Goal: Task Accomplishment & Management: Manage account settings

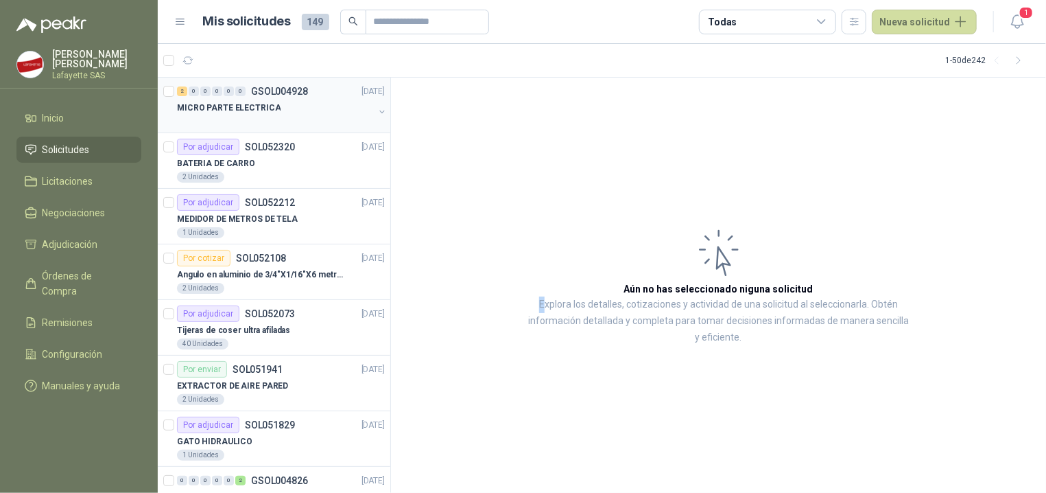
click at [267, 102] on p "MICRO PARTE ELECTRICA" at bounding box center [229, 108] width 104 height 13
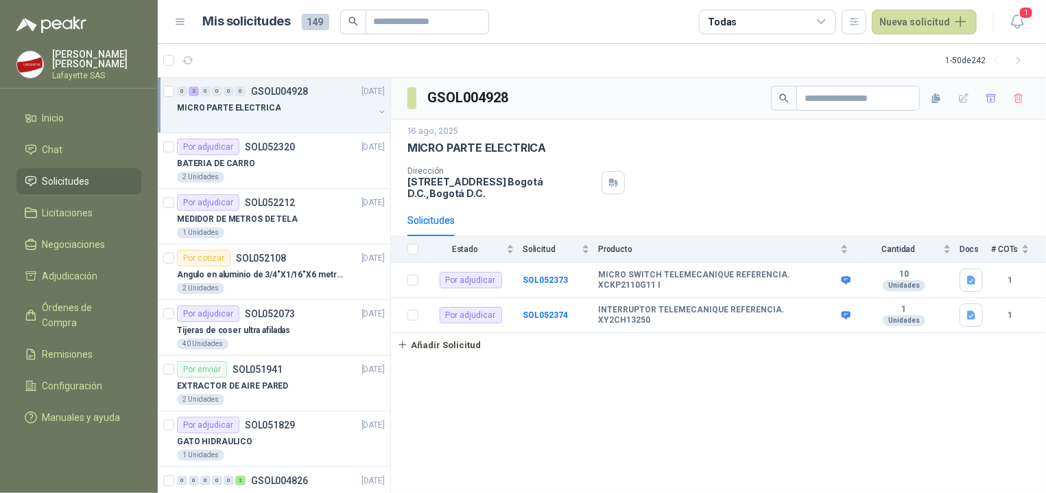
click at [237, 117] on div at bounding box center [275, 121] width 197 height 11
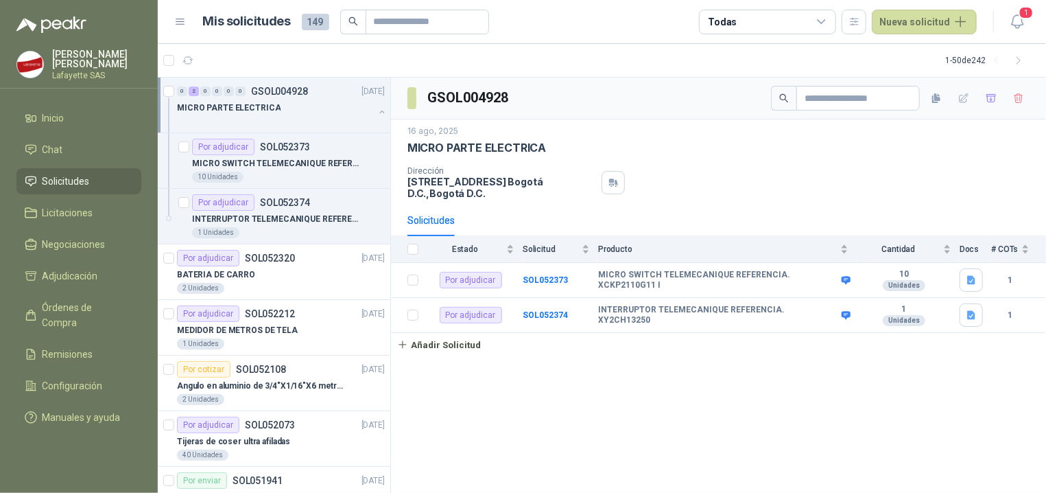
click at [668, 391] on div "GSOL004928 [DATE] MICRO PARTE ELECTRICA Dirección [STREET_ADDRESS] , [GEOGRAPHI…" at bounding box center [718, 286] width 655 height 416
click at [776, 345] on link "Añadir Solicitud" at bounding box center [718, 344] width 655 height 23
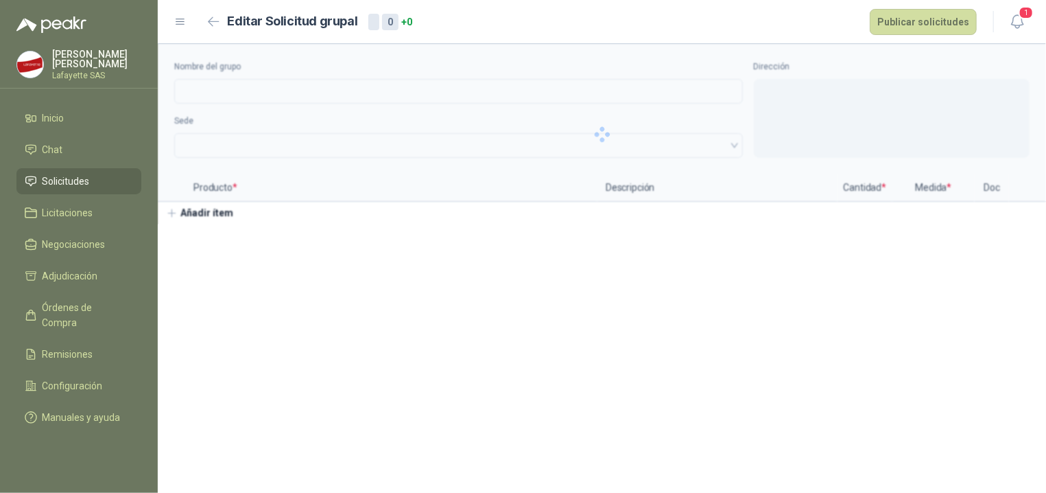
click at [677, 284] on section "Nombre del grupo Sede Dirección Producto * Descripción Cantidad * Medida * Doc …" at bounding box center [602, 268] width 889 height 449
type input "**********"
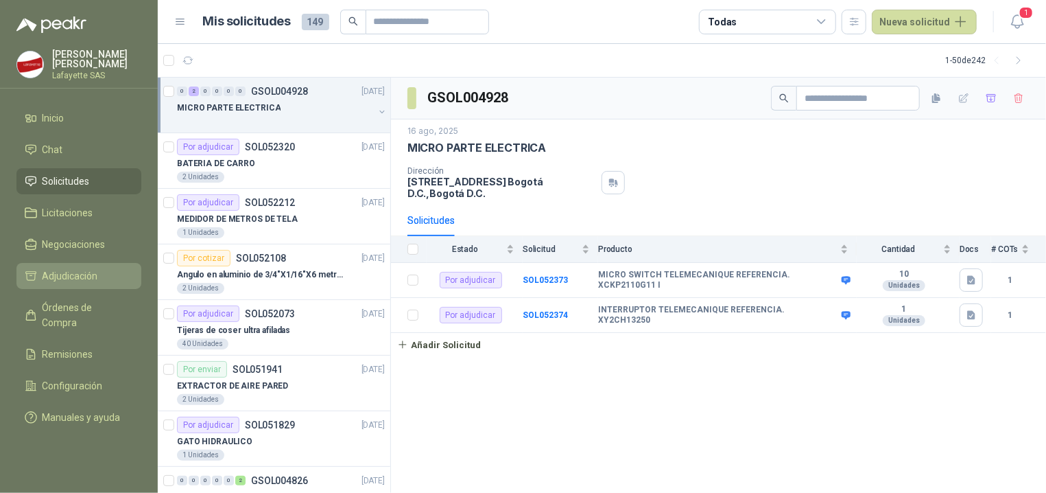
click at [69, 284] on link "Adjudicación" at bounding box center [78, 276] width 125 height 26
click at [377, 110] on button "button" at bounding box center [382, 111] width 11 height 11
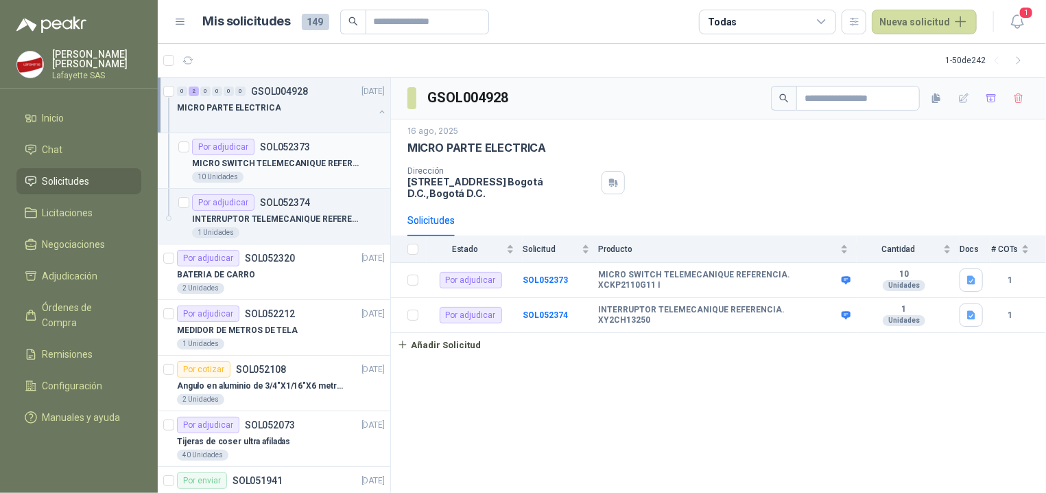
click at [260, 174] on div "10 Unidades" at bounding box center [288, 177] width 193 height 11
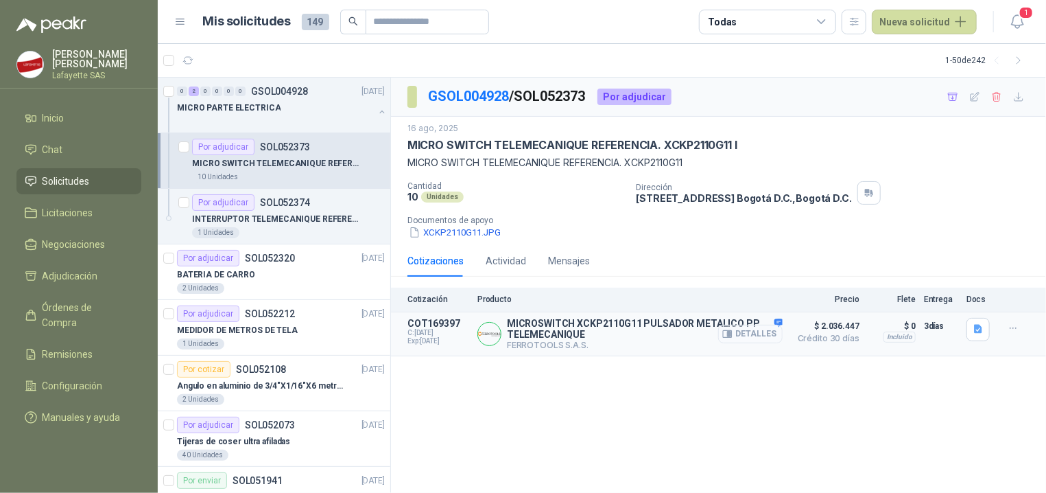
click at [755, 329] on button "Detalles" at bounding box center [750, 334] width 65 height 19
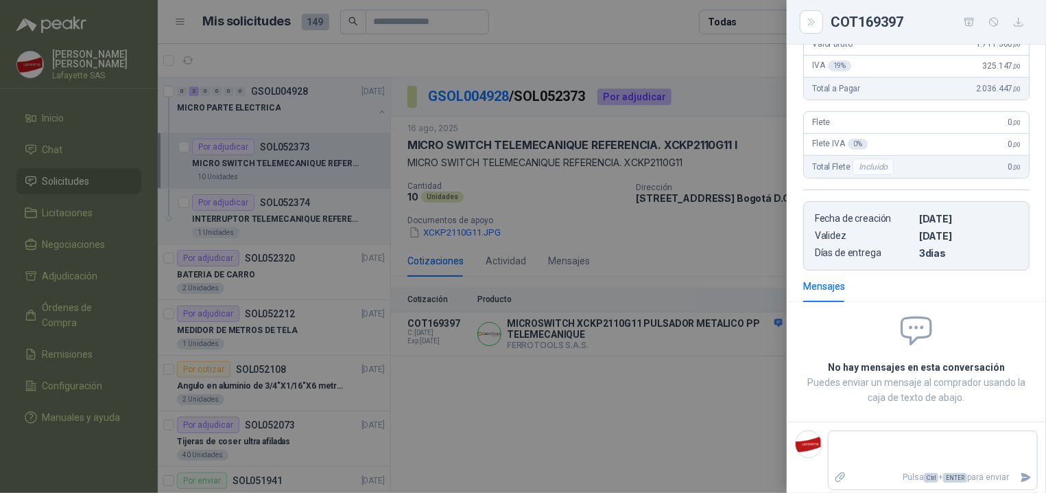
scroll to position [145, 0]
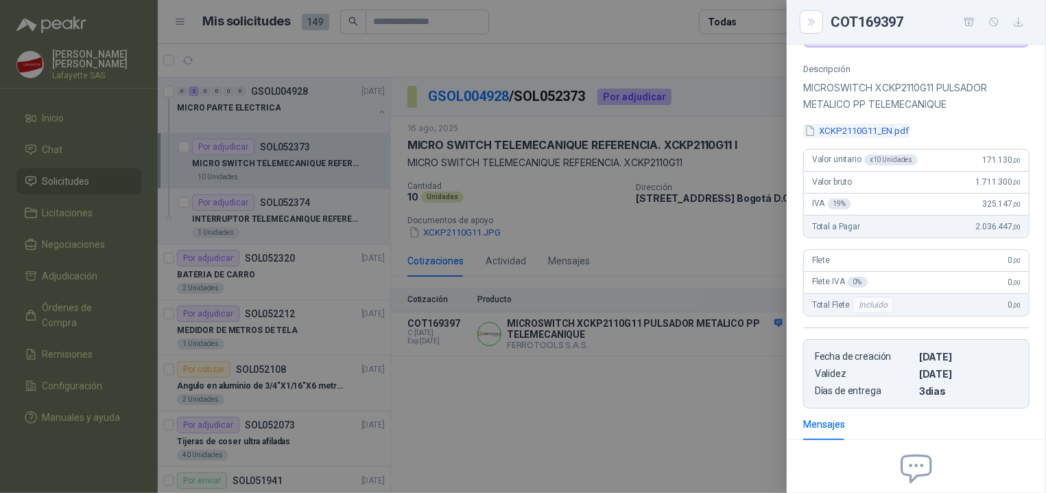
click at [868, 132] on button "XCKP2110G11_EN.pdf" at bounding box center [857, 131] width 107 height 14
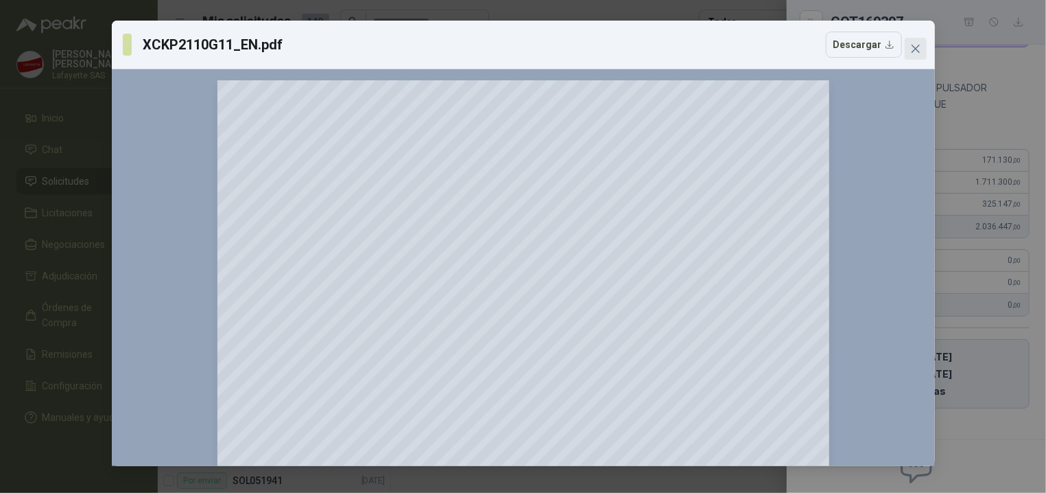
click at [913, 56] on button "Close" at bounding box center [916, 49] width 22 height 22
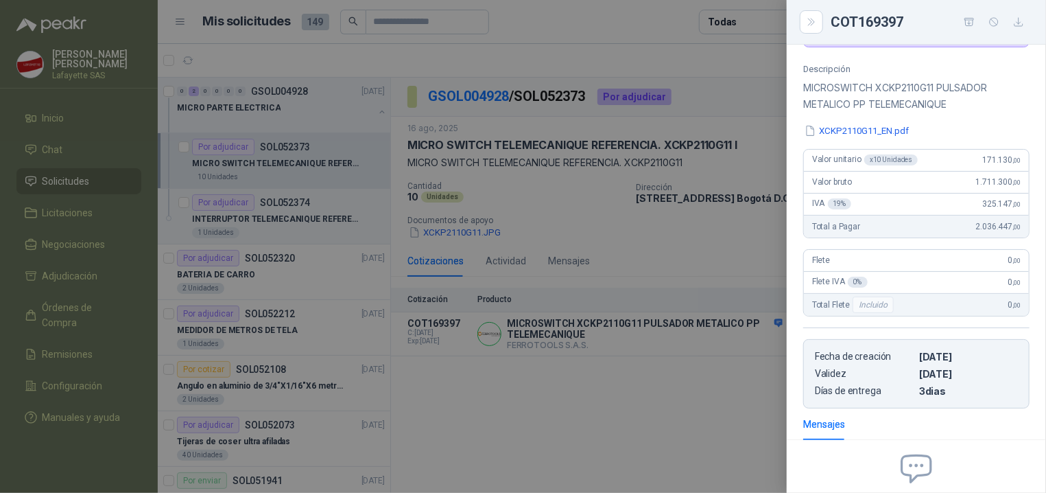
click at [690, 428] on div at bounding box center [523, 246] width 1046 height 493
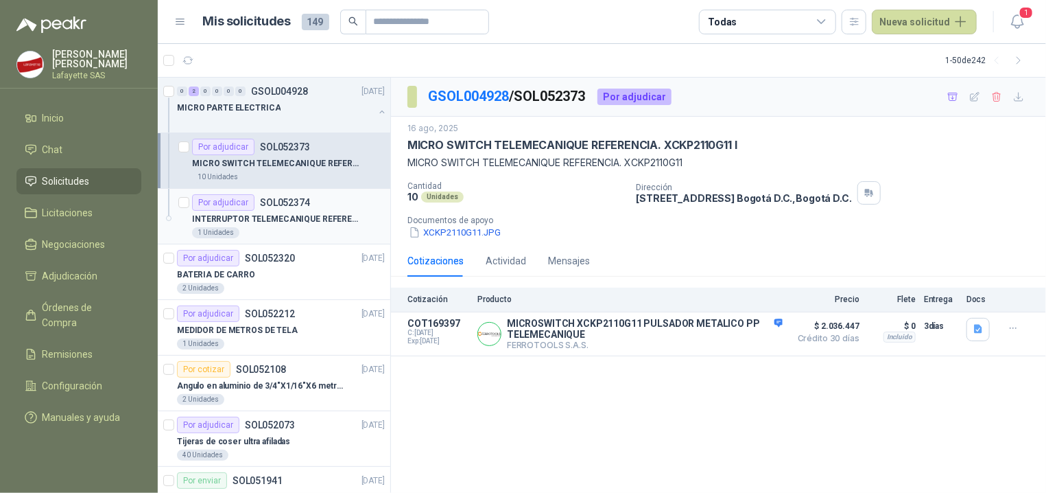
click at [265, 212] on div "INTERRUPTOR TELEMECANIQUE REFERENCIA. XY2CH13250" at bounding box center [288, 219] width 193 height 16
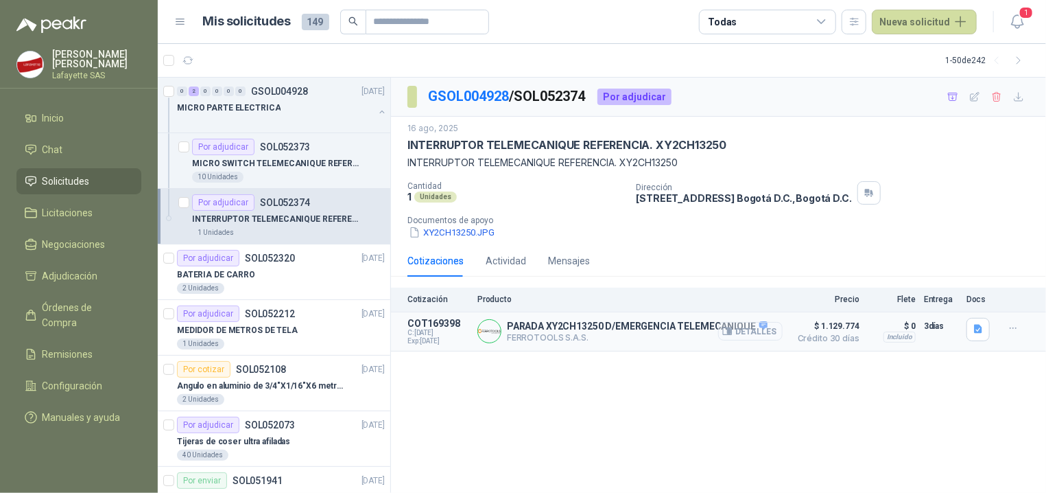
click at [744, 327] on button "Detalles" at bounding box center [750, 331] width 65 height 19
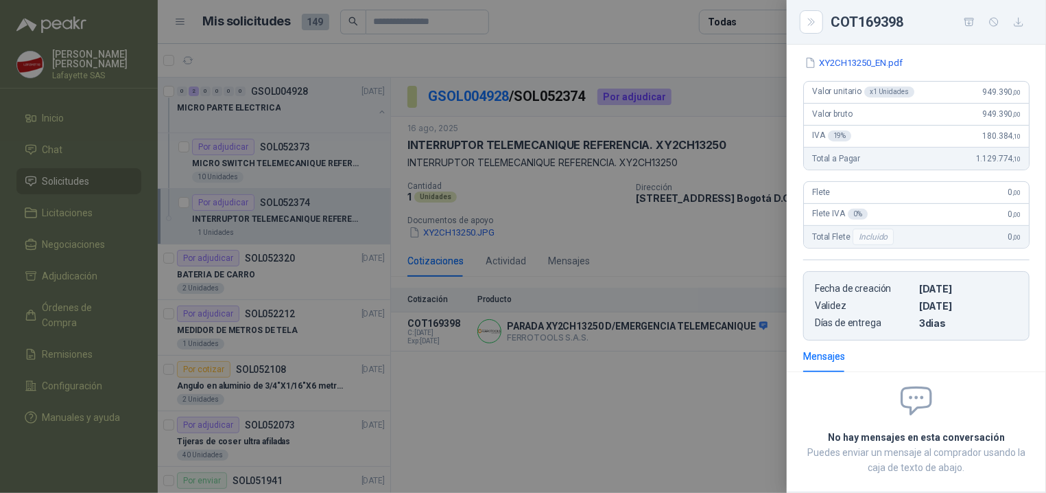
scroll to position [128, 0]
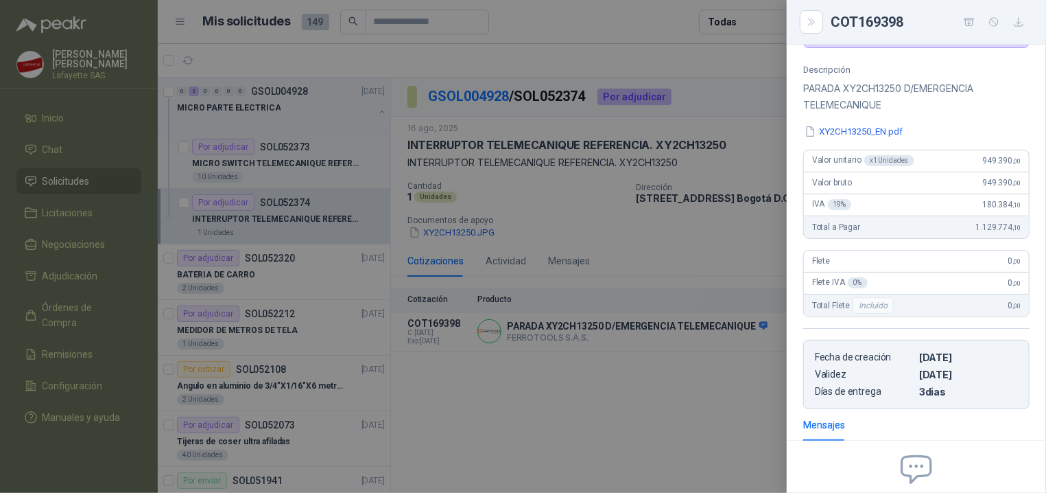
click at [626, 373] on div at bounding box center [523, 246] width 1046 height 493
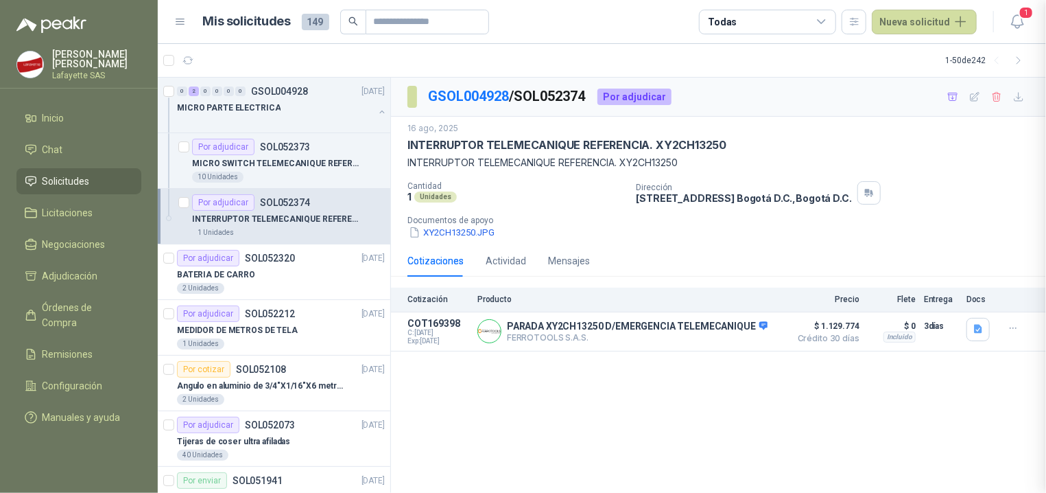
scroll to position [272, 0]
click at [756, 330] on button "Detalles" at bounding box center [750, 331] width 65 height 19
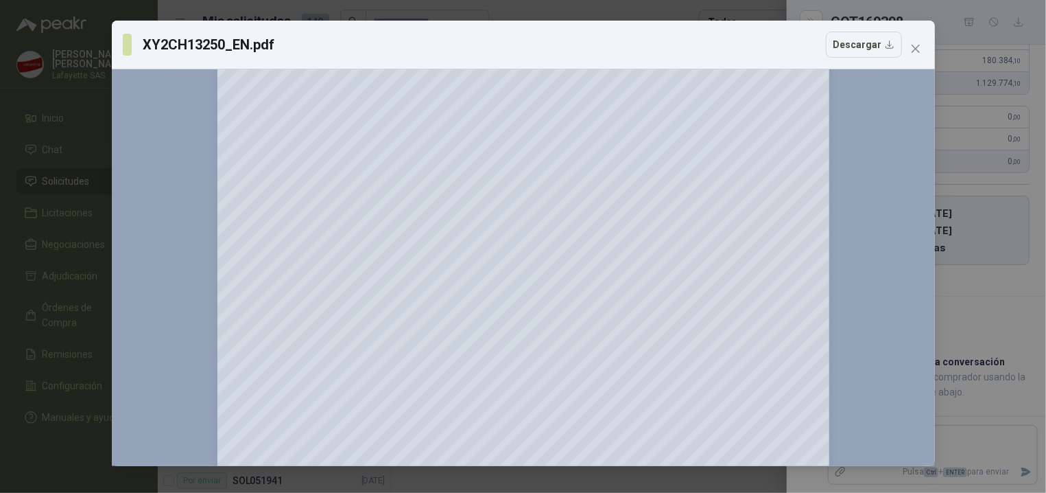
scroll to position [0, 0]
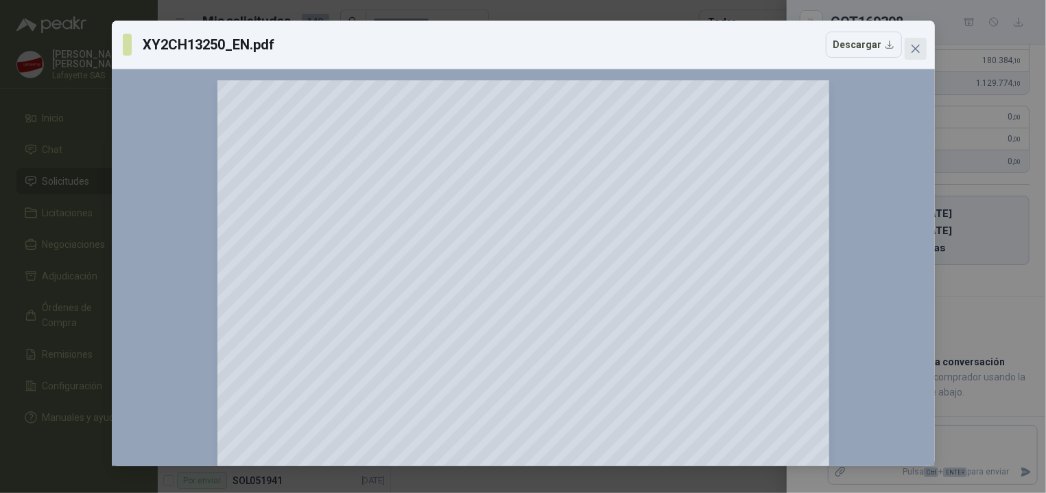
click at [922, 48] on span "Close" at bounding box center [916, 48] width 22 height 11
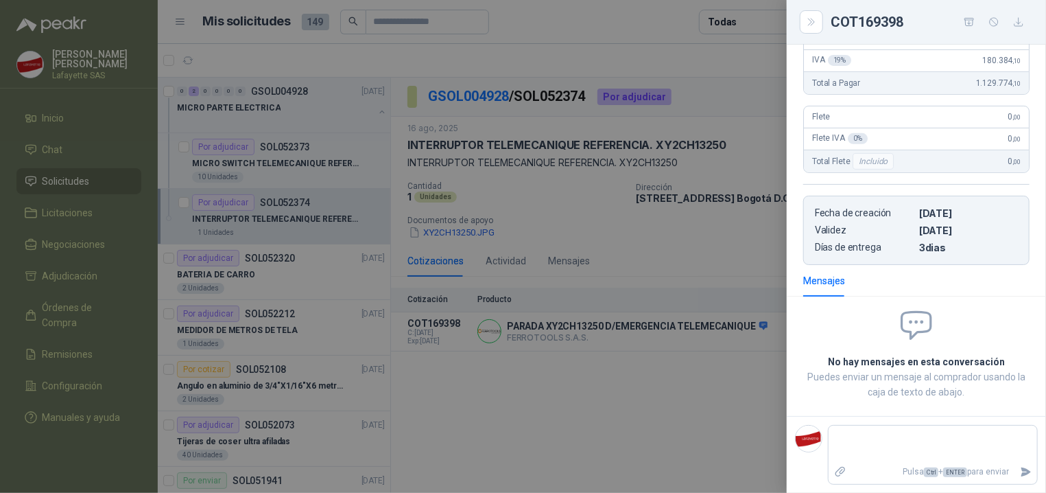
click at [608, 421] on div at bounding box center [523, 246] width 1046 height 493
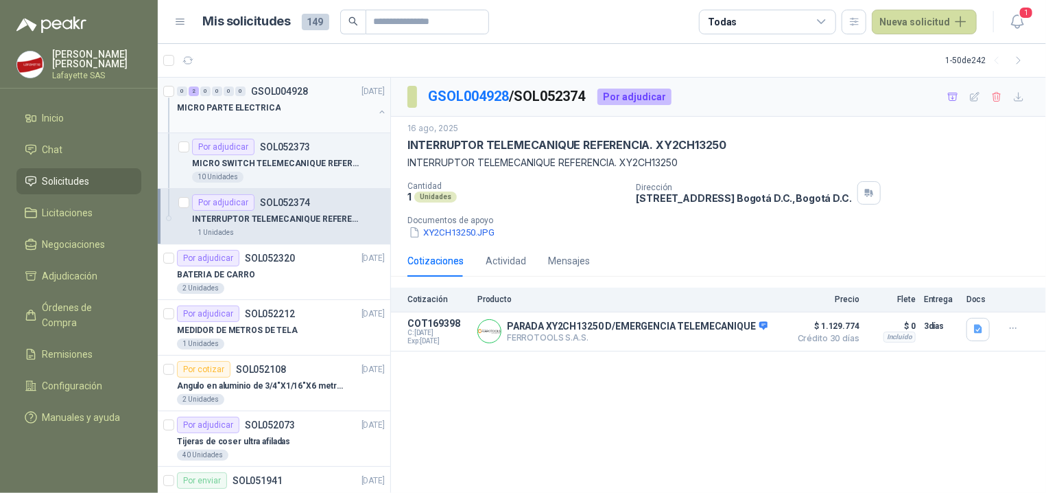
click at [212, 97] on div "0 2 0 0 0 0 GSOL004928 [DATE]" at bounding box center [282, 91] width 211 height 16
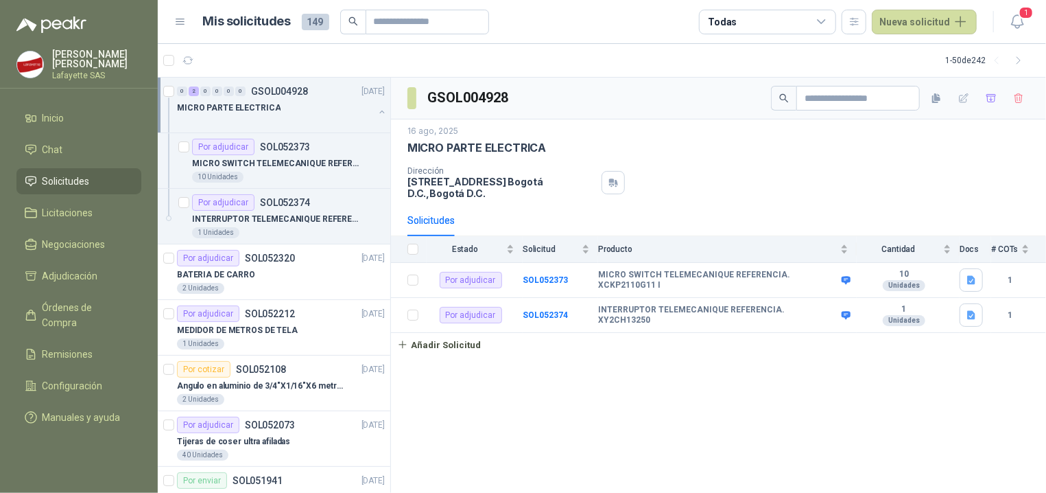
click at [377, 114] on button "button" at bounding box center [382, 111] width 11 height 11
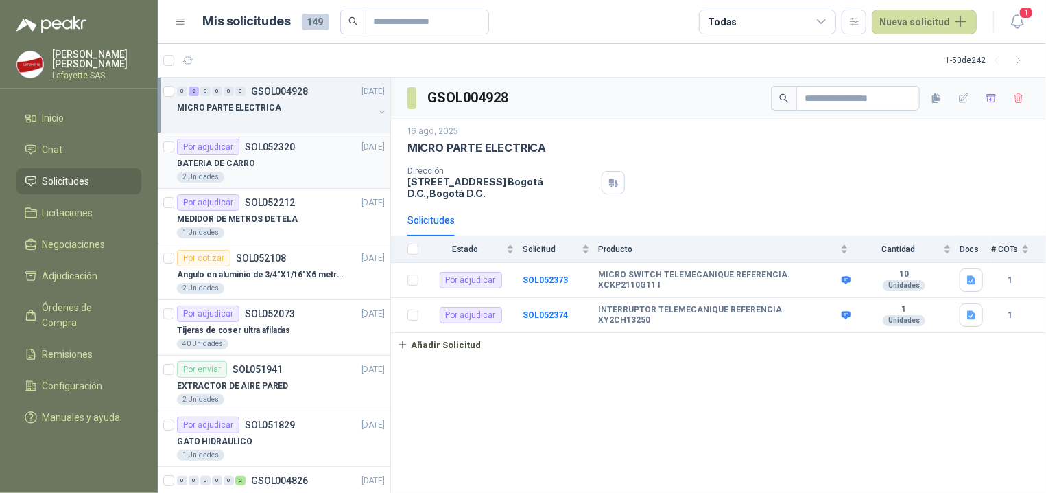
click at [249, 163] on p "BATERIA DE CARRO" at bounding box center [216, 163] width 78 height 13
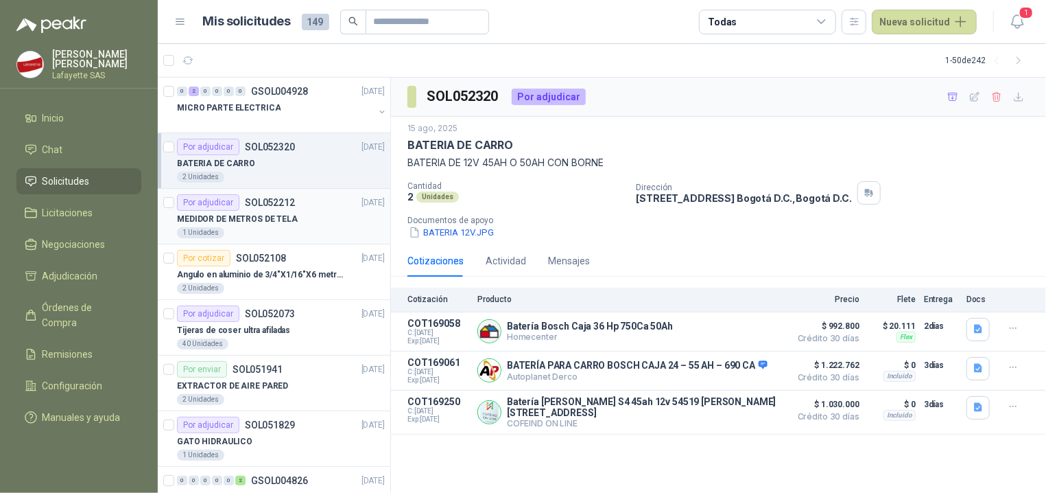
click at [283, 202] on p "SOL052212" at bounding box center [270, 203] width 50 height 10
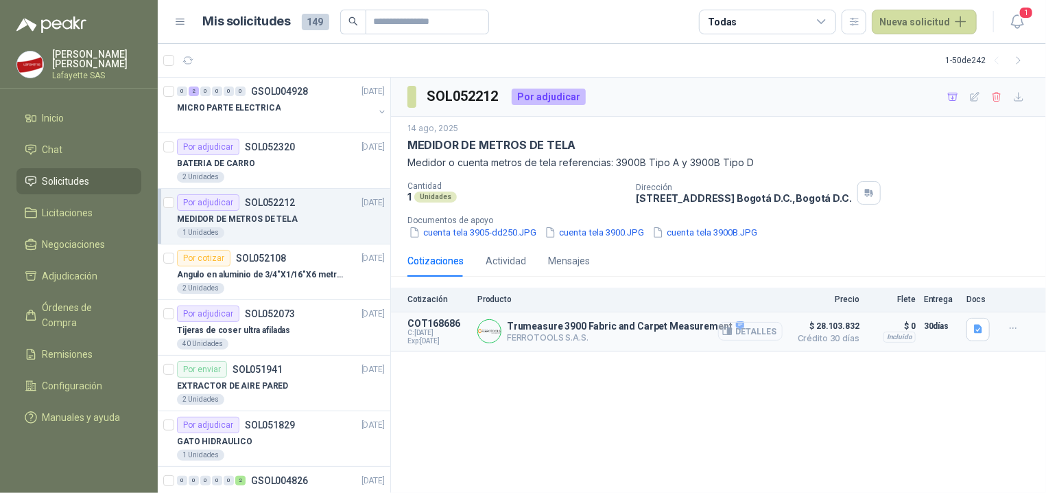
click at [743, 336] on button "Detalles" at bounding box center [750, 331] width 65 height 19
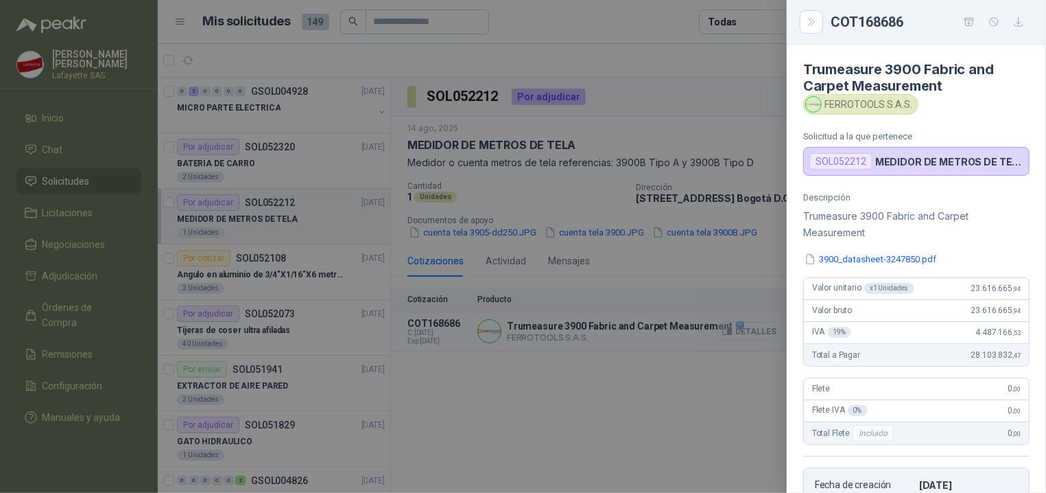
scroll to position [266, 0]
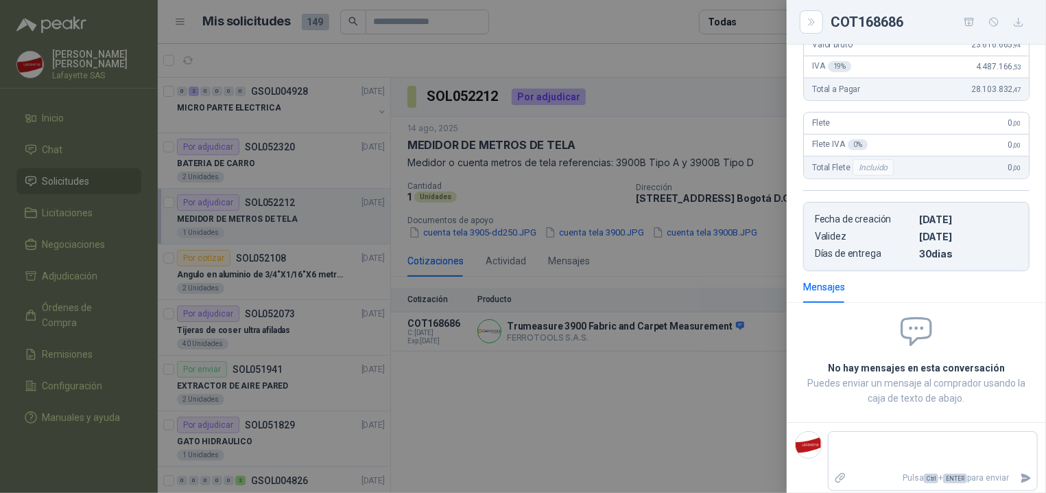
click at [665, 444] on div at bounding box center [523, 246] width 1046 height 493
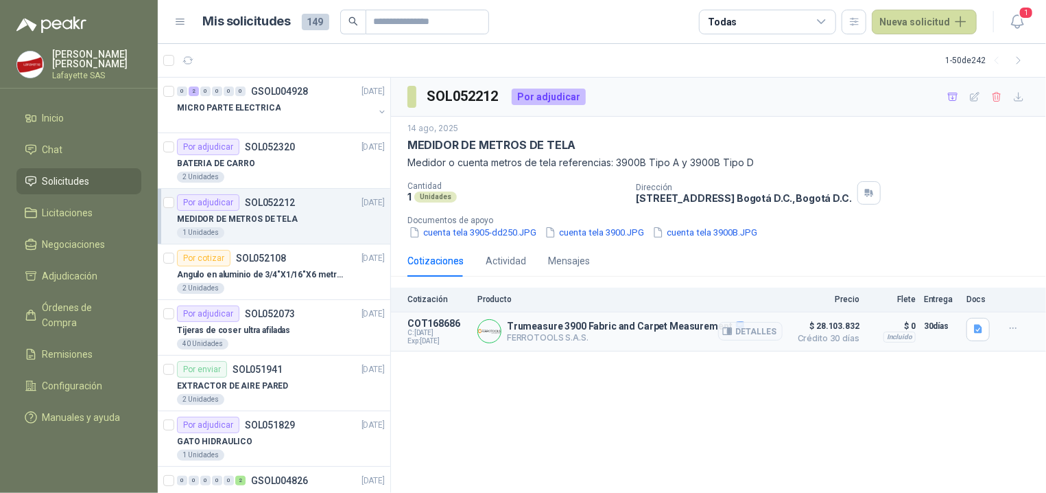
click at [487, 336] on img at bounding box center [489, 331] width 23 height 23
click at [556, 342] on p "FERROTOOLS S.A.S." at bounding box center [625, 337] width 237 height 10
click at [541, 320] on div "Trumeasure 3900 Fabric and Carpet Measurement FERROTOOLS S.A.S. [GEOGRAPHIC_DAT…" at bounding box center [630, 331] width 305 height 27
click at [737, 336] on button "Detalles" at bounding box center [750, 331] width 65 height 19
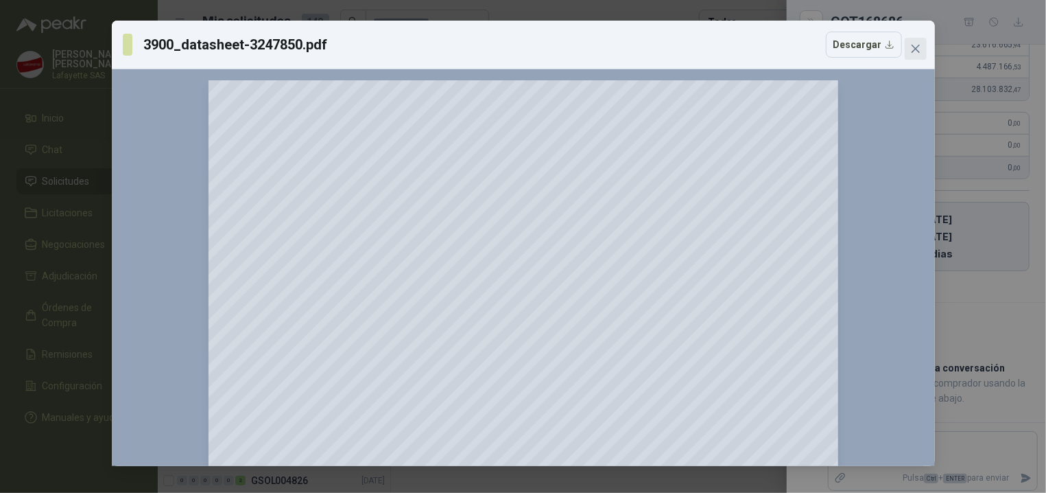
click at [918, 43] on button "Close" at bounding box center [916, 49] width 22 height 22
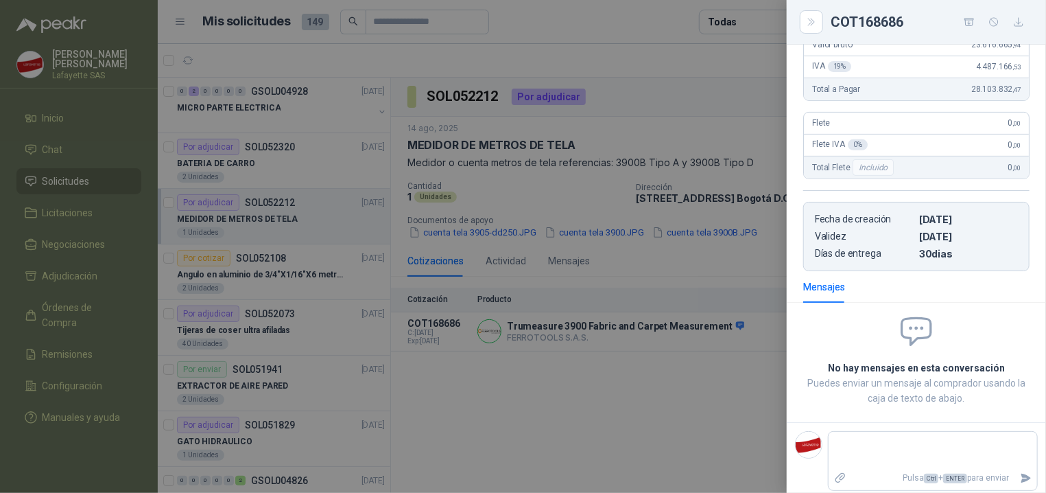
click at [131, 28] on div at bounding box center [523, 246] width 1046 height 493
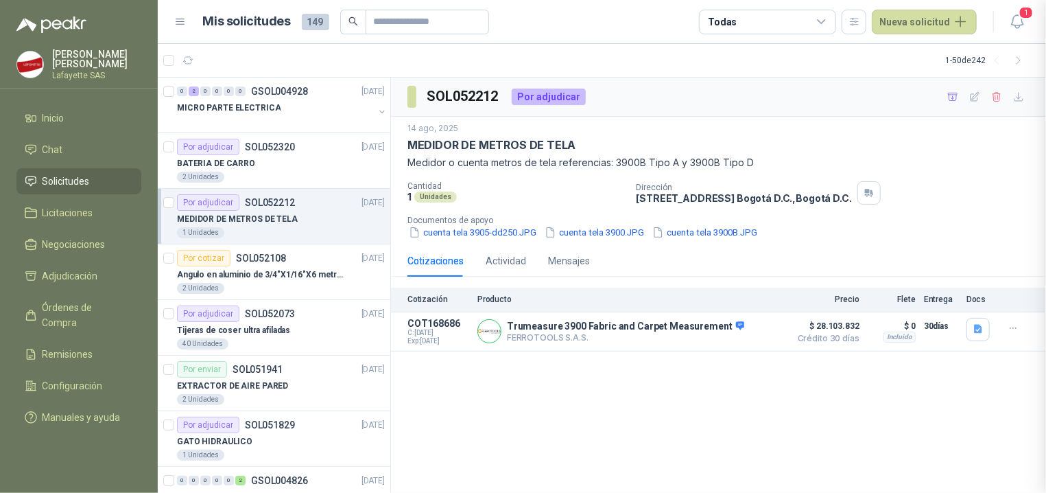
scroll to position [272, 0]
click at [75, 76] on p "Lafayette SAS" at bounding box center [96, 75] width 89 height 8
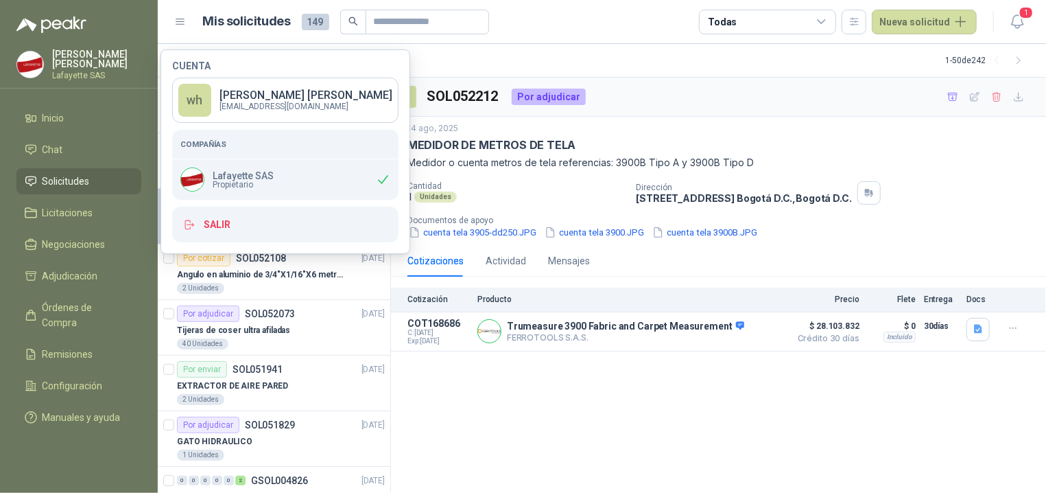
click at [268, 185] on span "Propietario" at bounding box center [243, 184] width 61 height 8
click at [247, 173] on p "Lafayette SAS" at bounding box center [243, 176] width 61 height 10
click at [227, 143] on h5 "Compañías" at bounding box center [285, 144] width 210 height 12
click at [282, 101] on p "[PERSON_NAME]" at bounding box center [306, 95] width 173 height 11
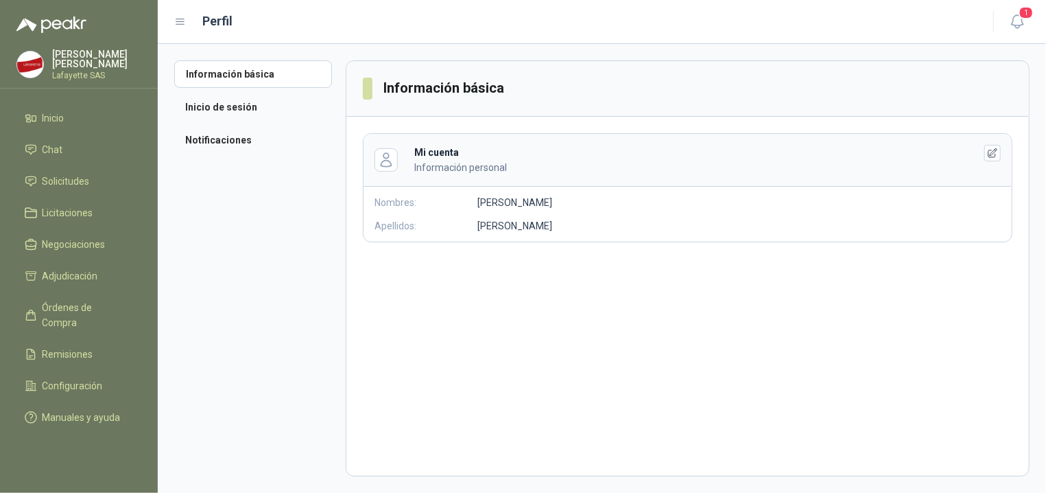
click at [546, 219] on p "[PERSON_NAME]" at bounding box center [515, 225] width 75 height 15
click at [998, 151] on icon "button" at bounding box center [993, 154] width 12 height 12
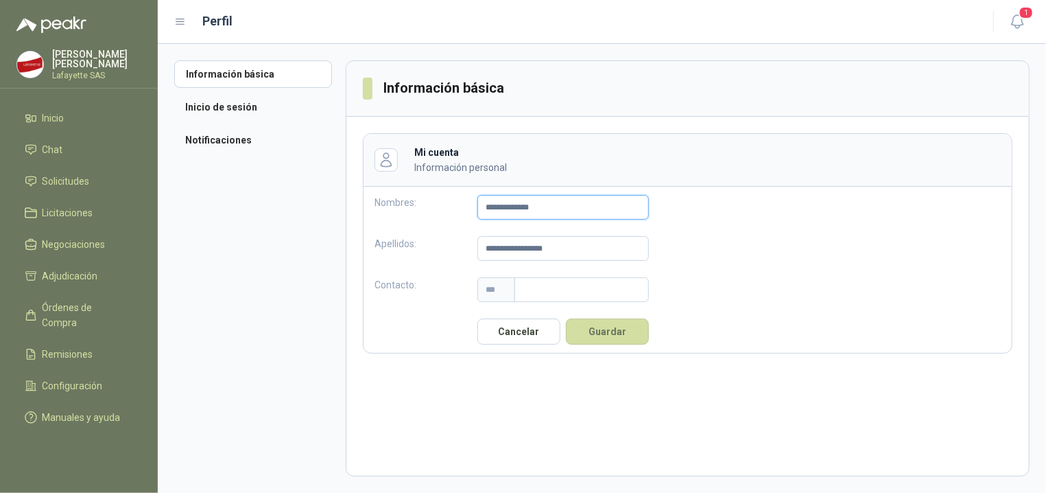
click at [489, 204] on input "**********" at bounding box center [564, 207] width 172 height 25
type input "**********"
click at [488, 247] on input "**********" at bounding box center [564, 248] width 172 height 25
click at [531, 247] on input "**********" at bounding box center [564, 248] width 172 height 25
type input "**********"
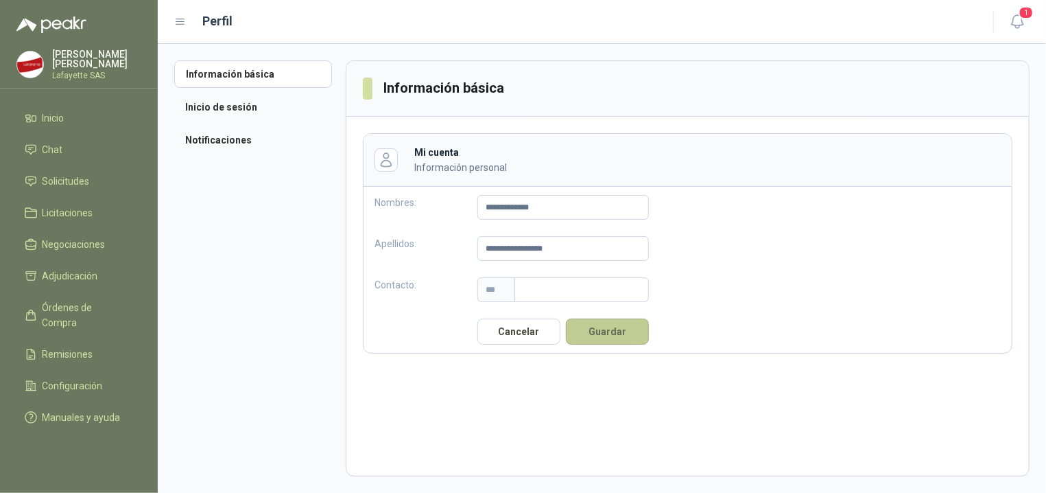
click at [623, 331] on button "Guardar" at bounding box center [607, 331] width 83 height 26
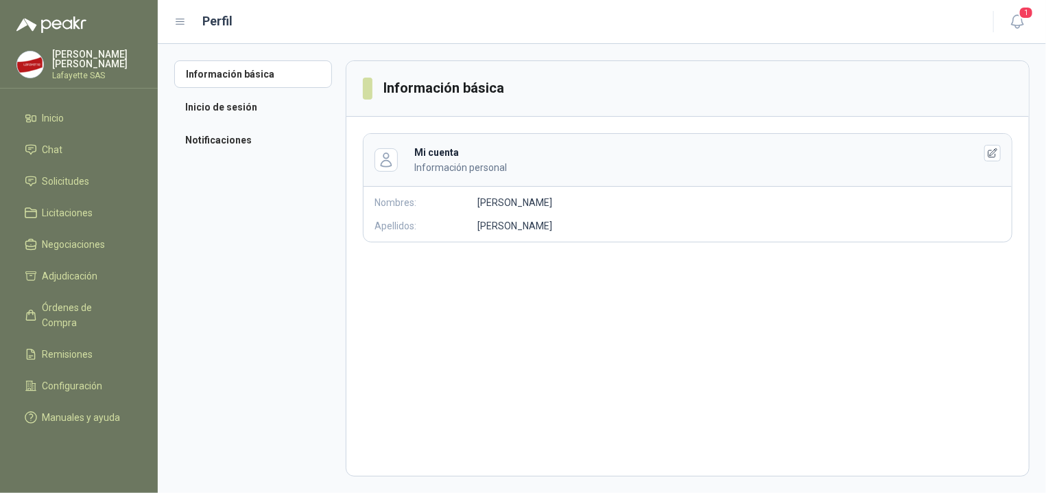
click at [179, 299] on aside "Información básica Inicio de sesión Notificaciones" at bounding box center [260, 268] width 172 height 416
click at [321, 257] on aside "Información básica Inicio de sesión Notificaciones" at bounding box center [260, 268] width 172 height 416
click at [216, 103] on li "Inicio de sesión" at bounding box center [253, 106] width 158 height 27
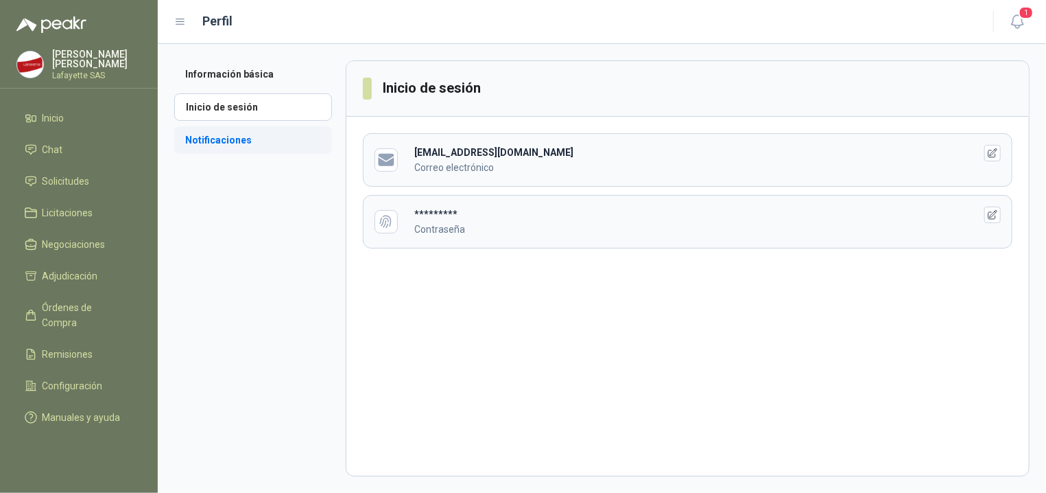
click at [238, 147] on li "Notificaciones" at bounding box center [253, 139] width 158 height 27
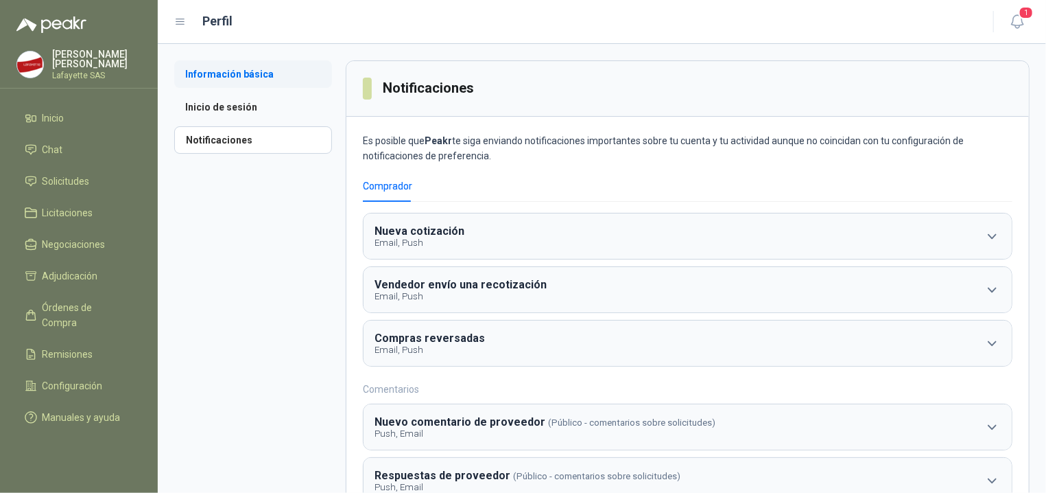
click at [218, 67] on li "Información básica" at bounding box center [253, 73] width 158 height 27
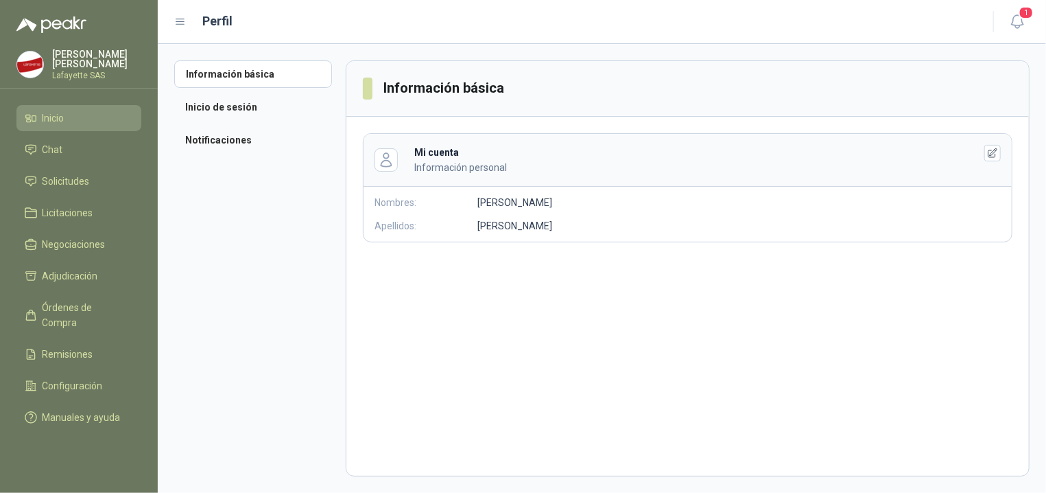
click at [64, 118] on span "Inicio" at bounding box center [54, 117] width 22 height 15
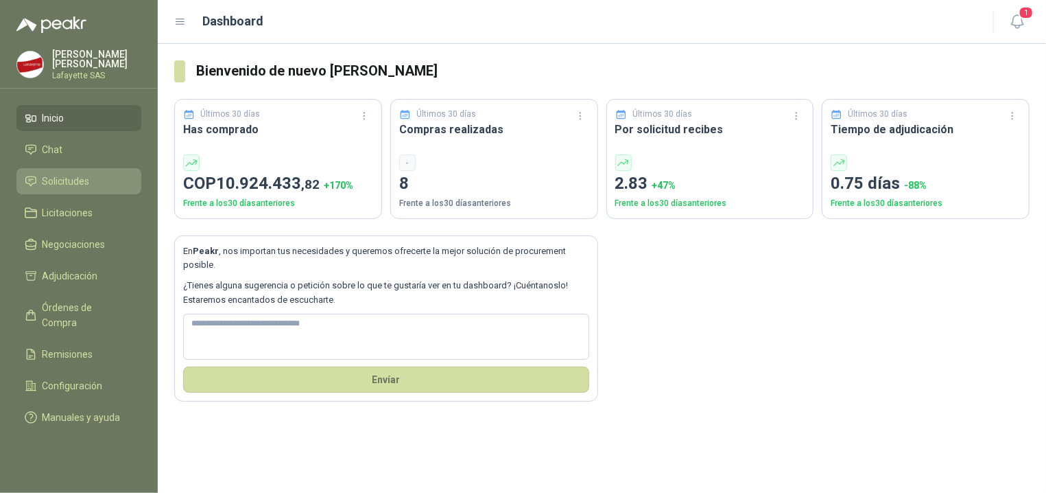
click at [58, 183] on span "Solicitudes" at bounding box center [66, 181] width 47 height 15
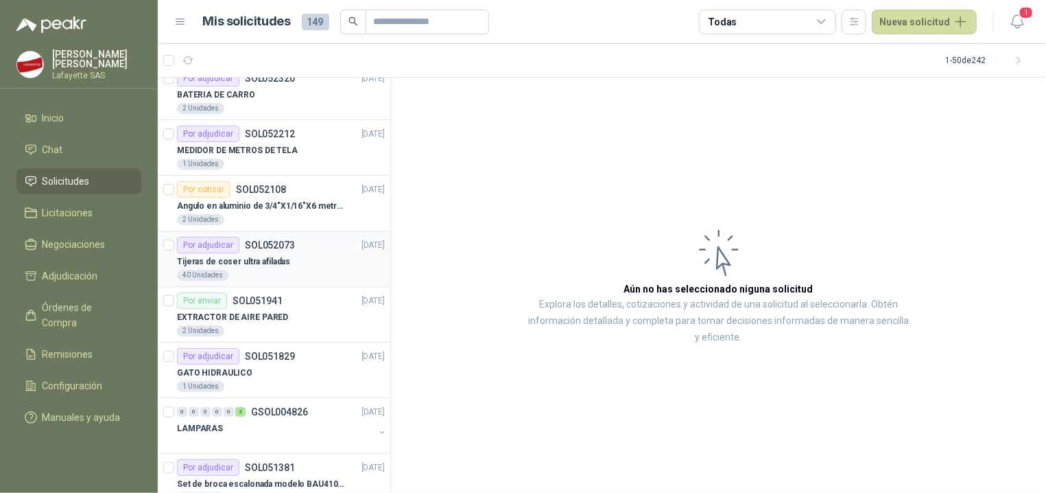
scroll to position [138, 0]
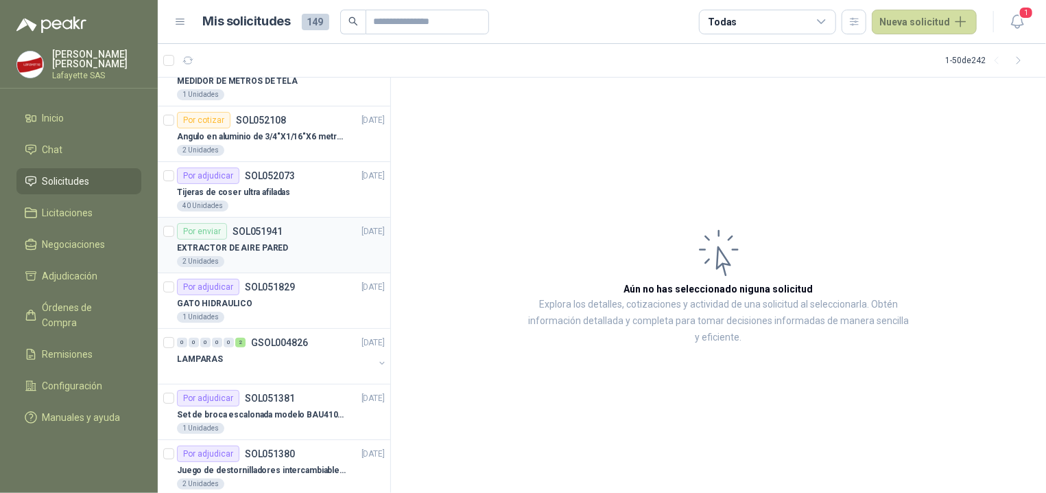
click at [262, 250] on p "EXTRACTOR DE AIRE PARED" at bounding box center [232, 248] width 111 height 13
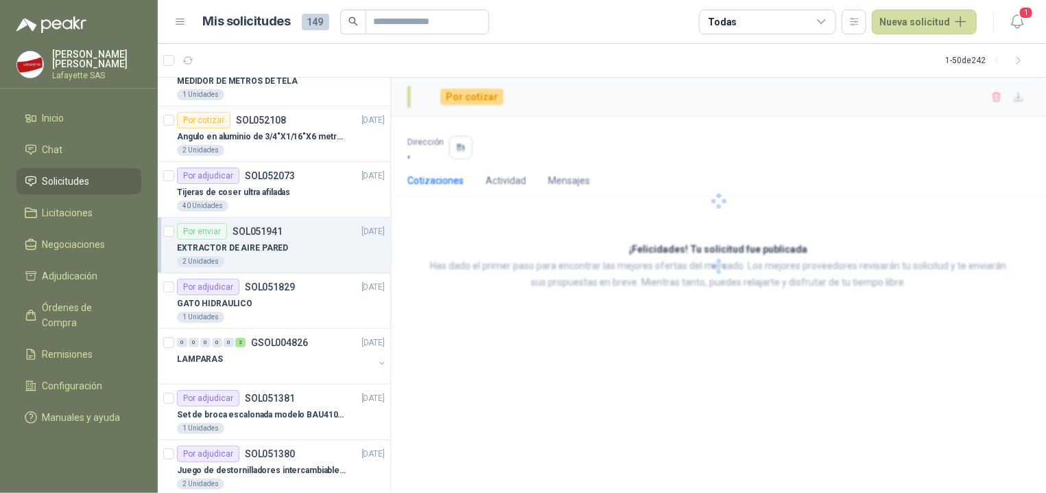
scroll to position [138, 0]
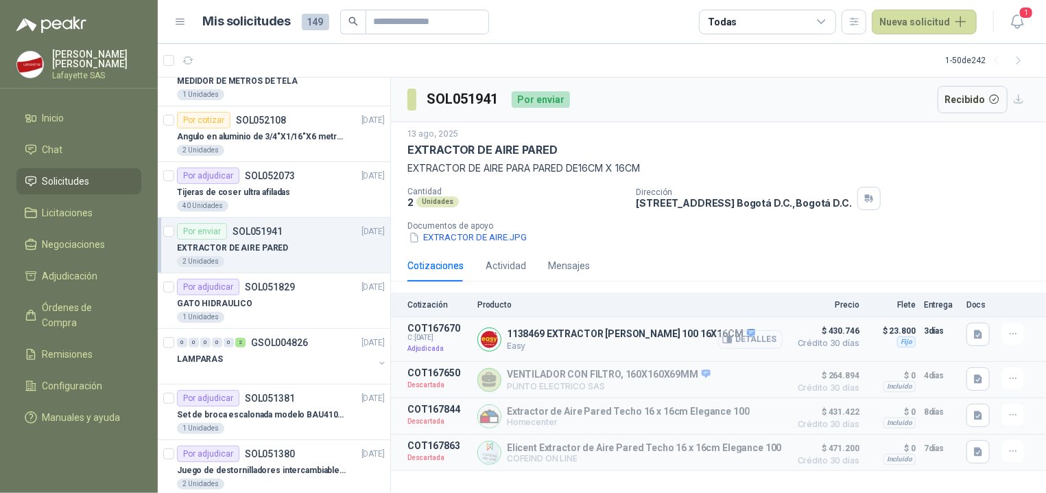
click at [756, 346] on button "Detalles" at bounding box center [750, 339] width 65 height 19
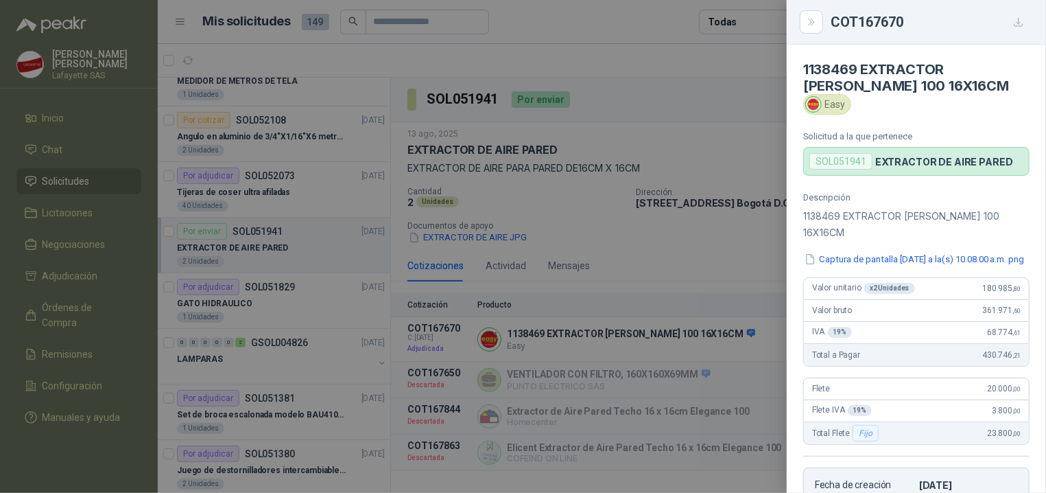
scroll to position [277, 0]
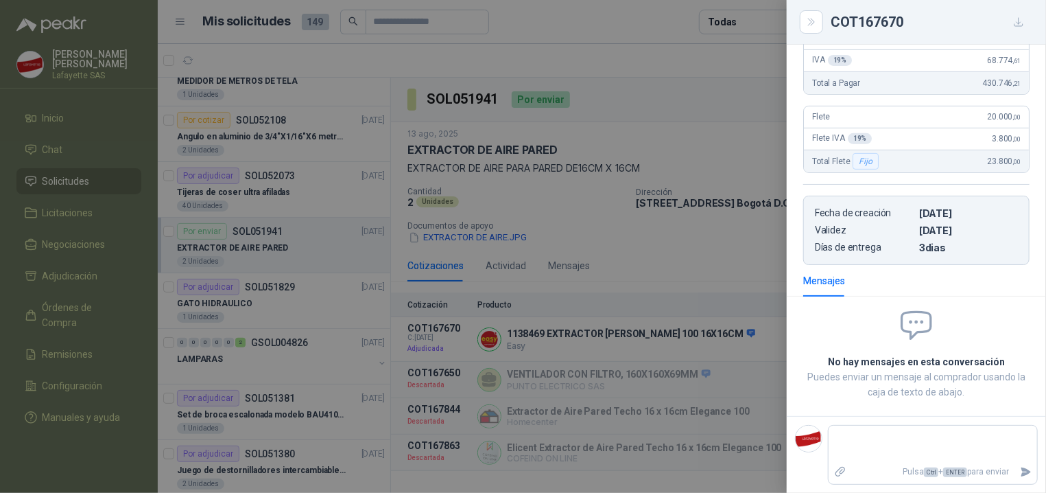
click at [697, 294] on div at bounding box center [523, 246] width 1046 height 493
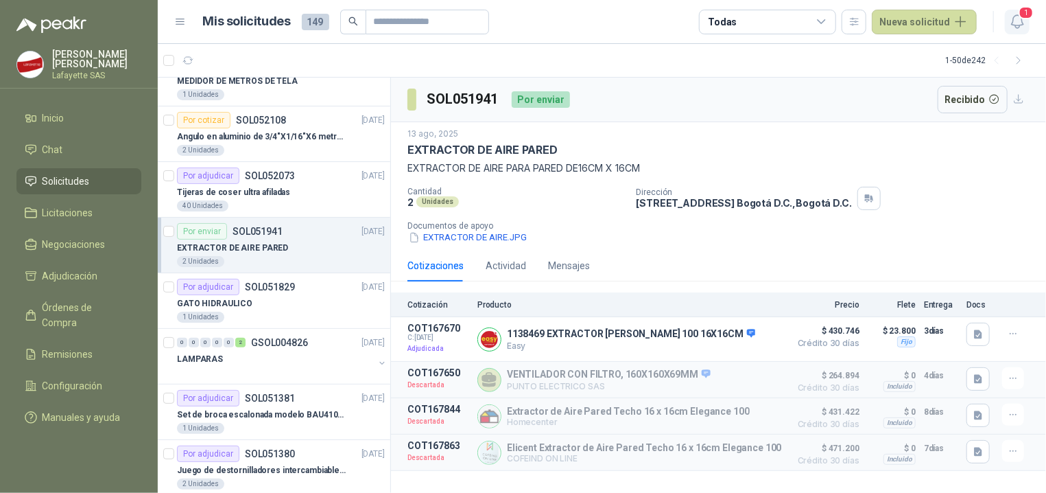
click at [1020, 26] on icon "button" at bounding box center [1017, 21] width 12 height 13
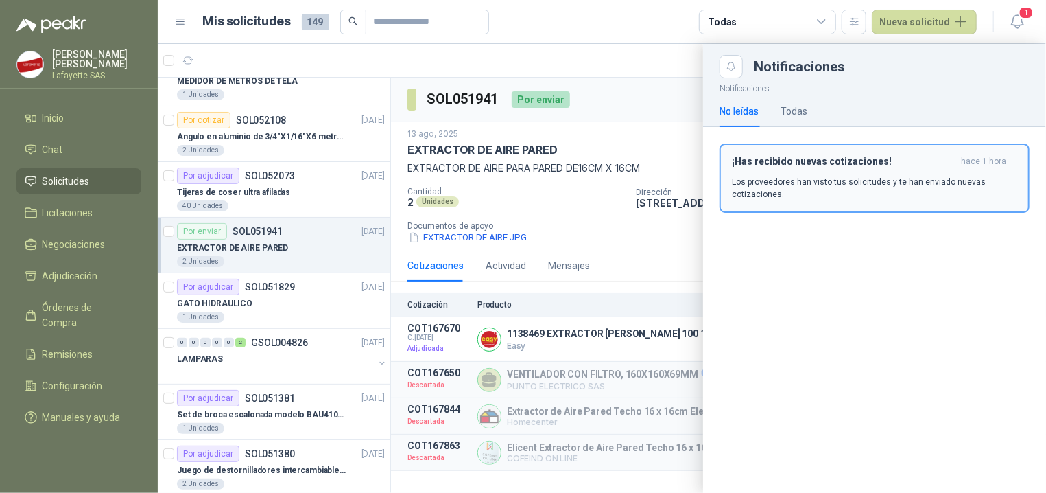
click at [828, 207] on button "¡Has recibido nuevas cotizaciones! hace 1 hora Los proveedores han visto tus so…" at bounding box center [875, 177] width 310 height 69
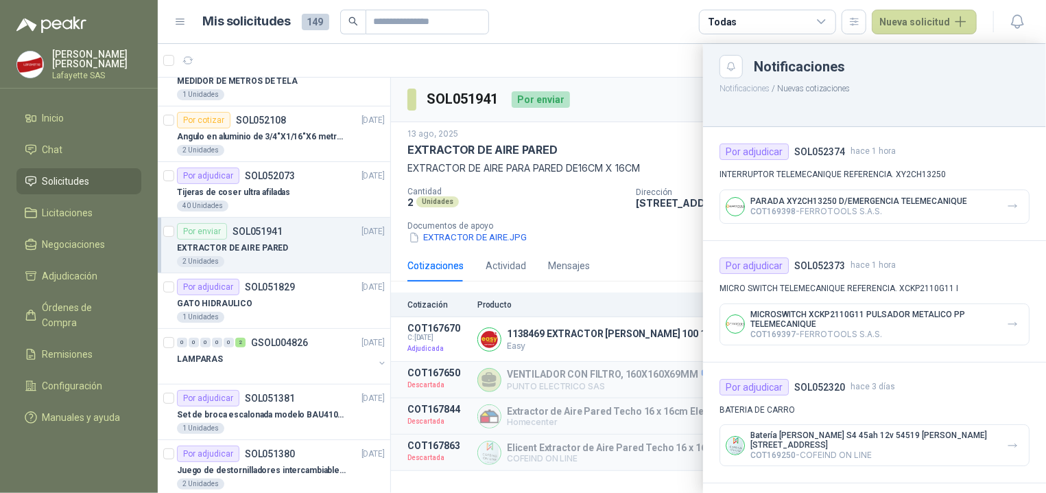
click at [86, 467] on menu "[PERSON_NAME] Lafayette SAS Inicio Chat Solicitudes Licitaciones Negociaciones …" at bounding box center [79, 246] width 158 height 493
click at [74, 428] on menu "[PERSON_NAME] Lafayette SAS Inicio Chat Solicitudes Licitaciones Negociaciones …" at bounding box center [79, 246] width 158 height 493
click at [810, 61] on div "Notificaciones" at bounding box center [892, 67] width 276 height 14
click at [622, 47] on div at bounding box center [602, 268] width 889 height 449
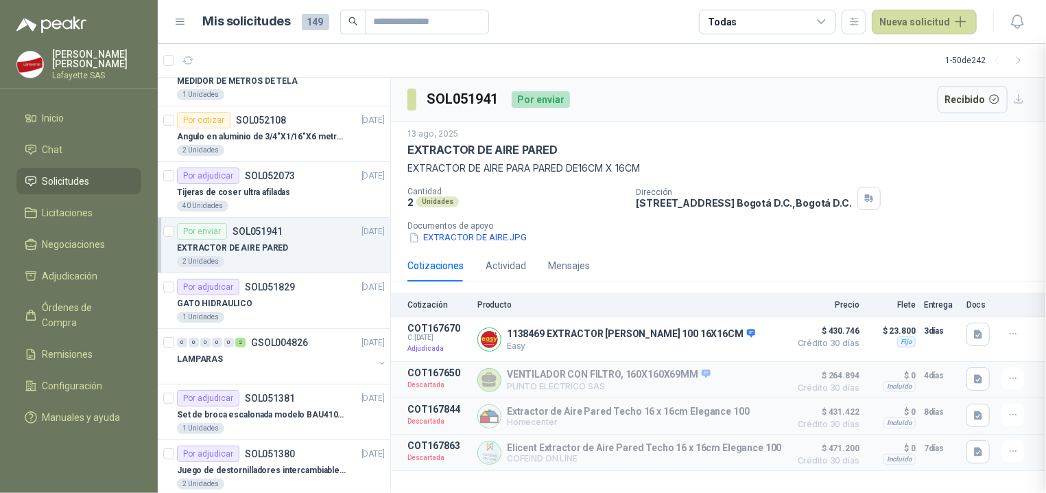
click at [644, 52] on div at bounding box center [602, 268] width 889 height 449
